Goal: Information Seeking & Learning: Learn about a topic

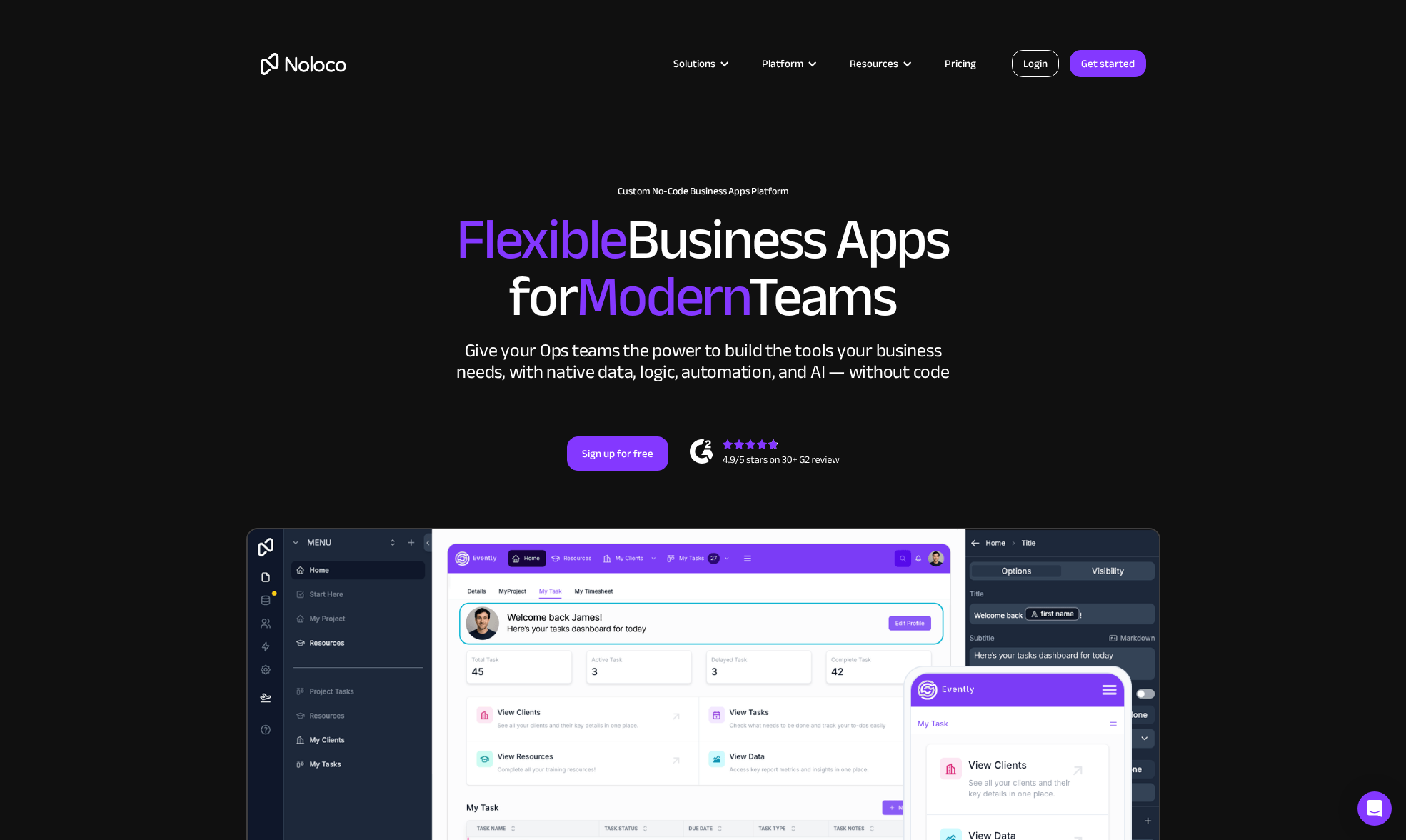
click at [1021, 59] on link "Login" at bounding box center [1035, 64] width 47 height 27
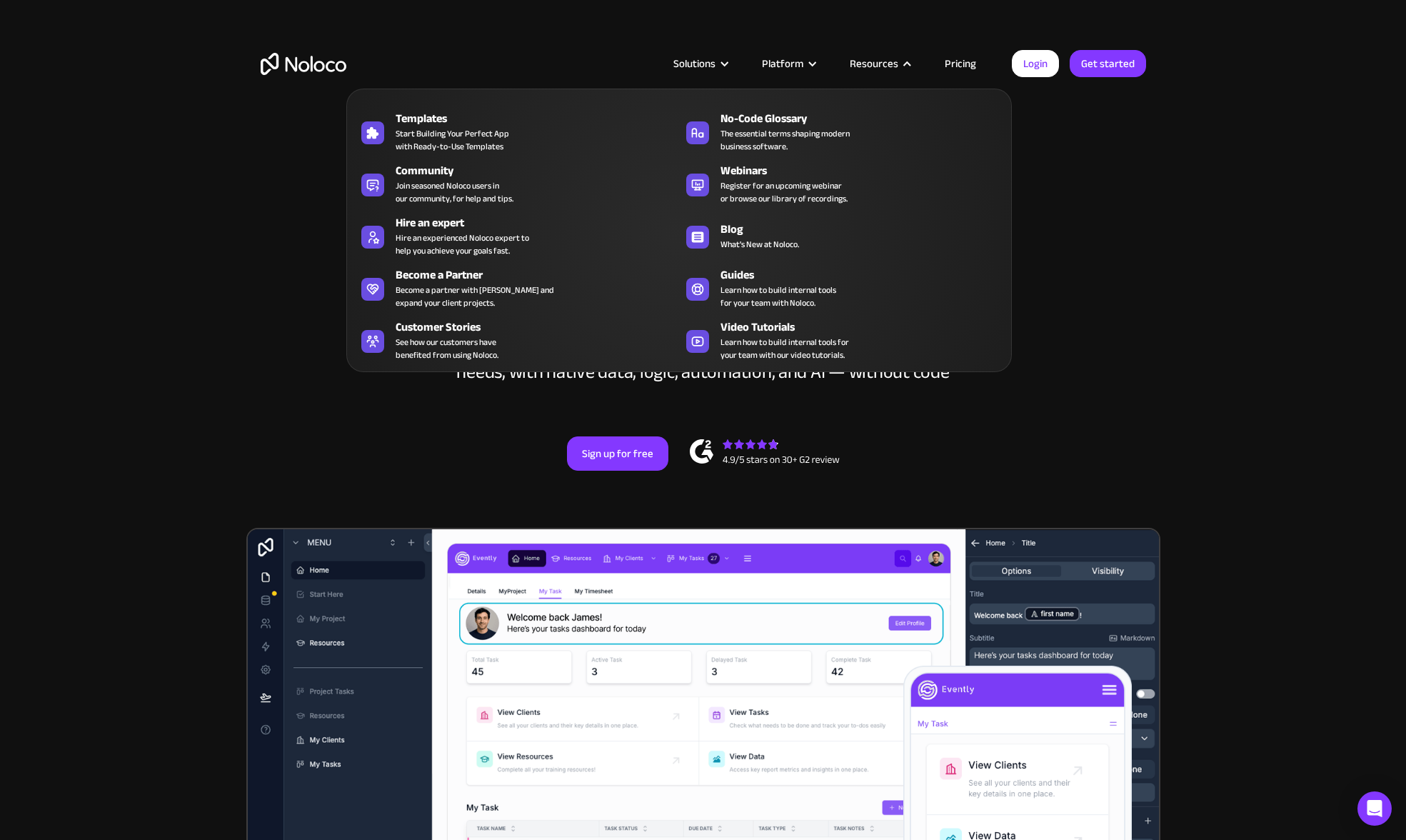
click at [881, 64] on div "Resources" at bounding box center [874, 64] width 49 height 19
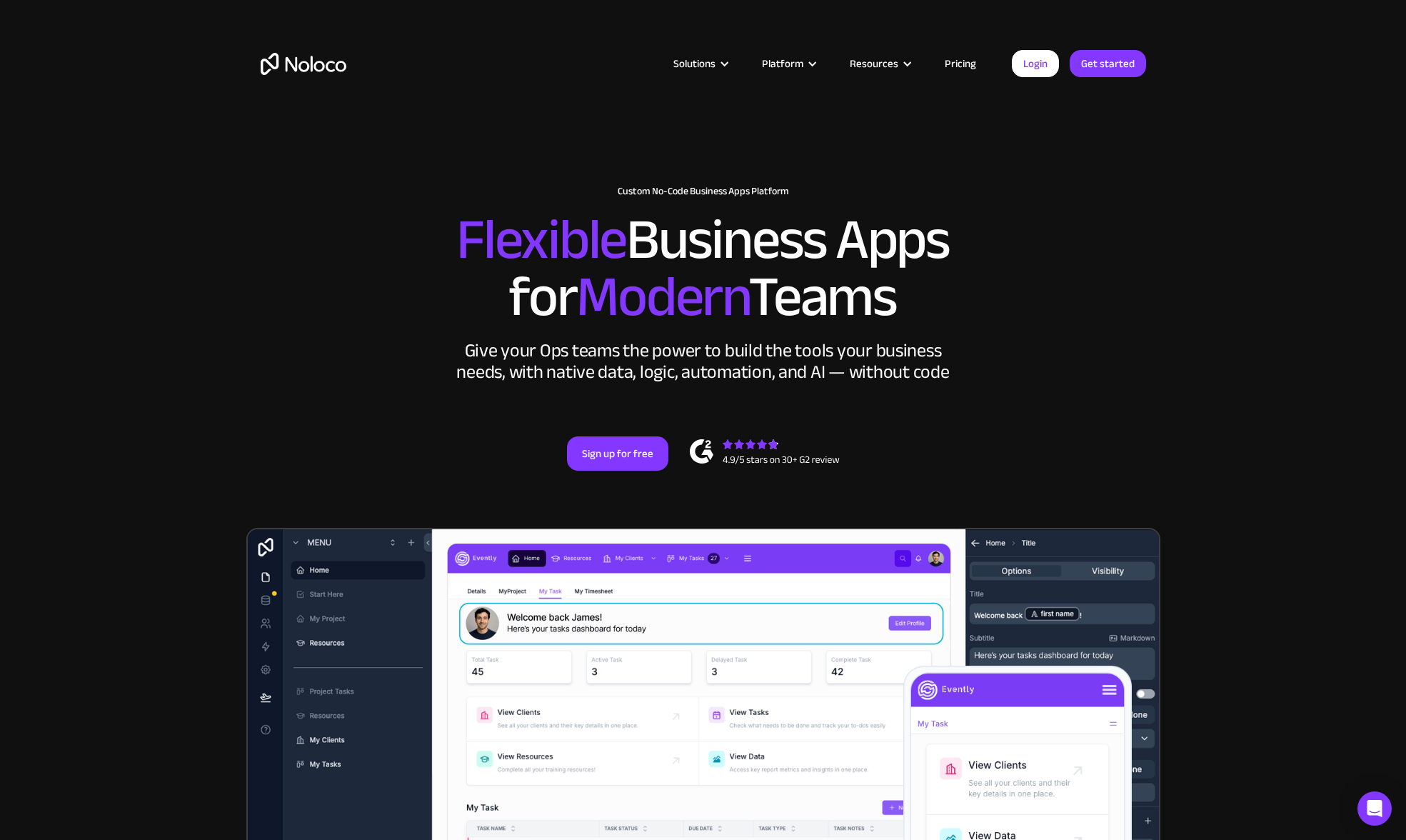
click at [880, 65] on div "Resources" at bounding box center [874, 64] width 49 height 19
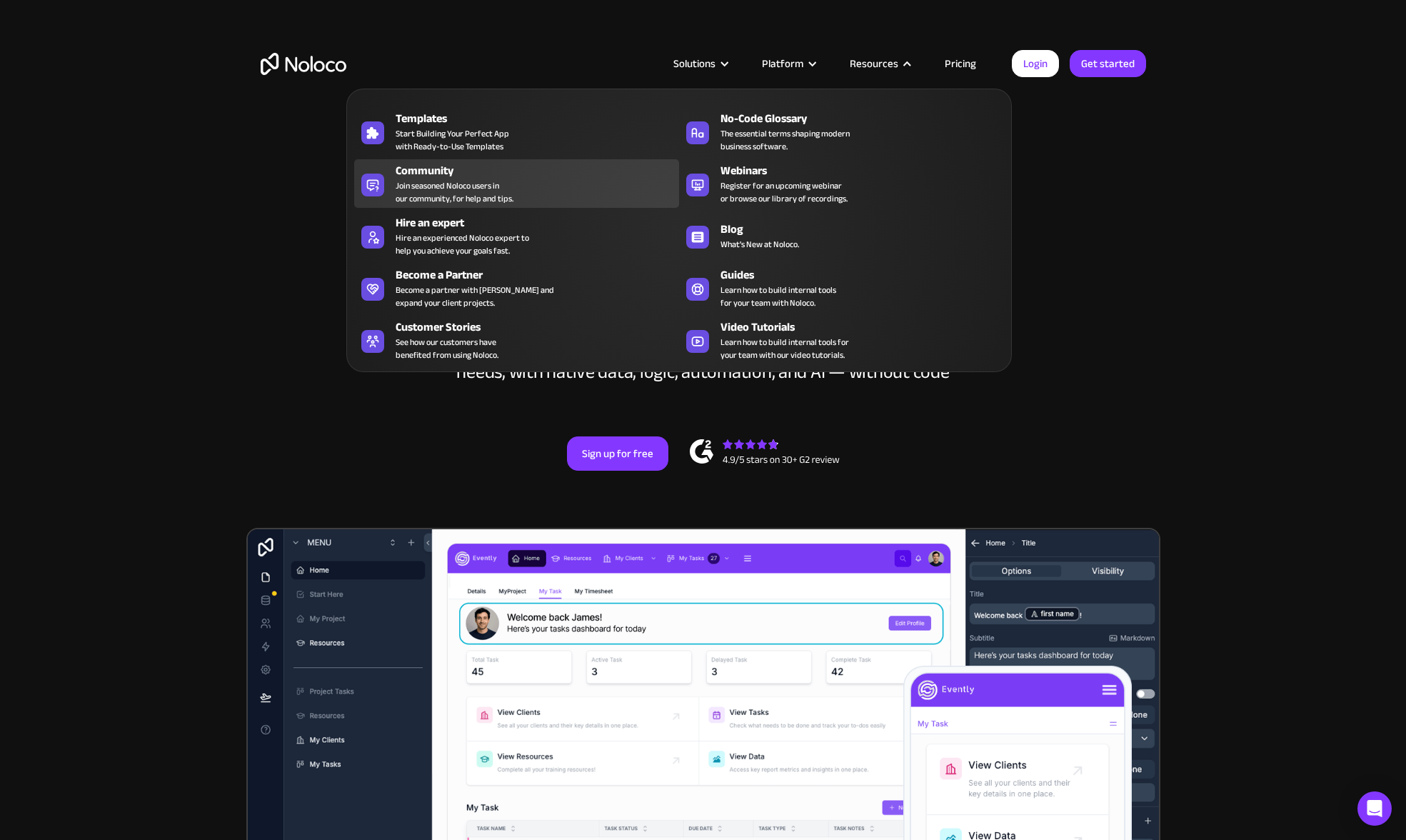
click at [476, 197] on span "Join seasoned Noloco users in our community, for help and tips." at bounding box center [455, 191] width 118 height 26
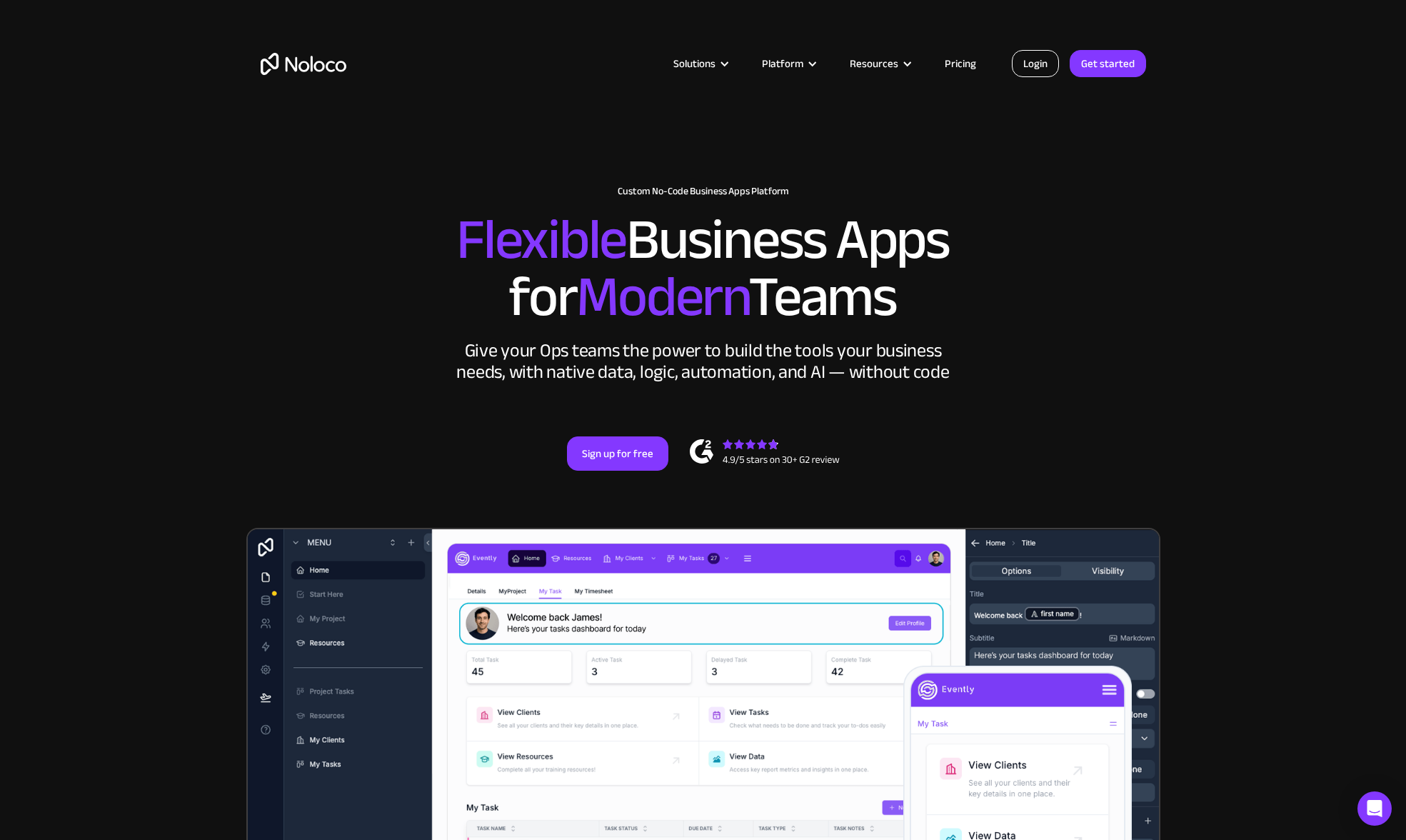
click at [1038, 72] on link "Login" at bounding box center [1035, 64] width 47 height 27
click at [957, 65] on link "Pricing" at bounding box center [960, 64] width 67 height 19
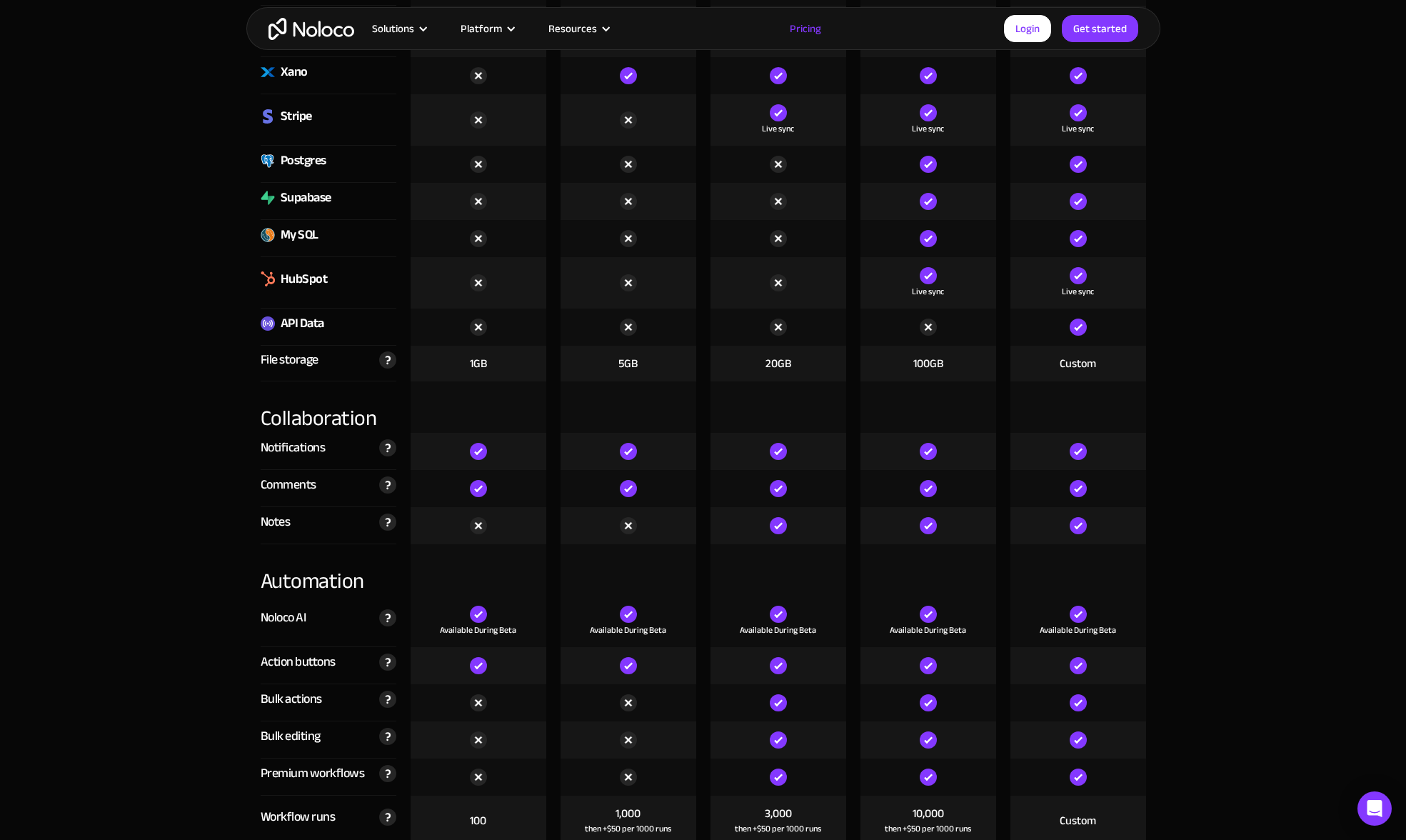
scroll to position [2291, 0]
